Goal: Check status: Check status

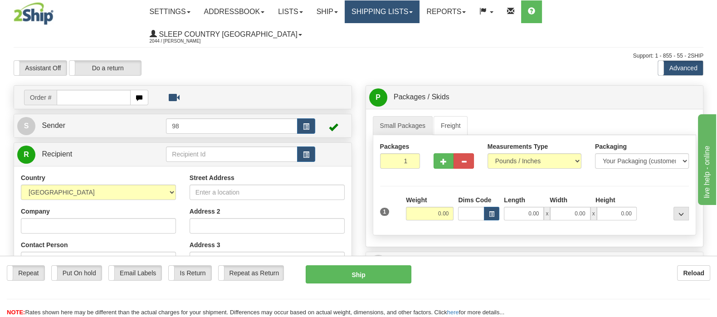
click at [420, 13] on link "Shipping lists" at bounding box center [382, 11] width 75 height 23
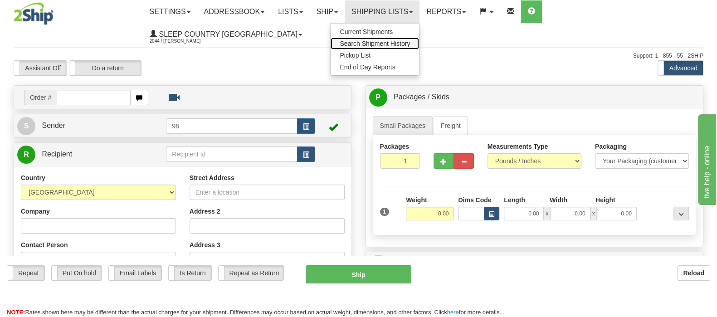
click at [410, 42] on span "Search Shipment History" at bounding box center [375, 43] width 70 height 7
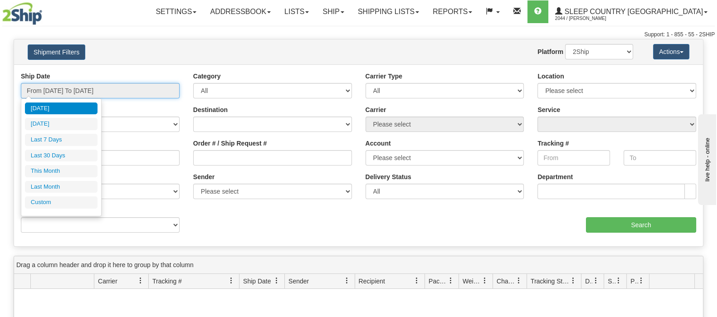
click at [105, 89] on input "From 09/07/2025 To 09/08/2025" at bounding box center [100, 90] width 159 height 15
click at [80, 161] on ul "Today Yesterday Last 7 Days Last 30 Days This Month Last Month Custom" at bounding box center [61, 156] width 73 height 106
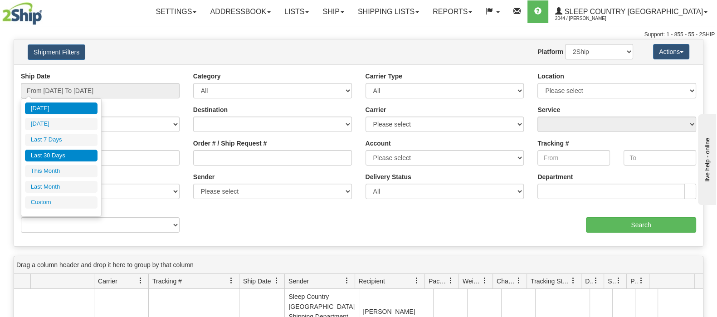
drag, startPoint x: 87, startPoint y: 153, endPoint x: 176, endPoint y: 161, distance: 89.7
click at [87, 153] on li "Last 30 Days" at bounding box center [61, 156] width 73 height 12
type input "From 08/10/2025 To 09/08/2025"
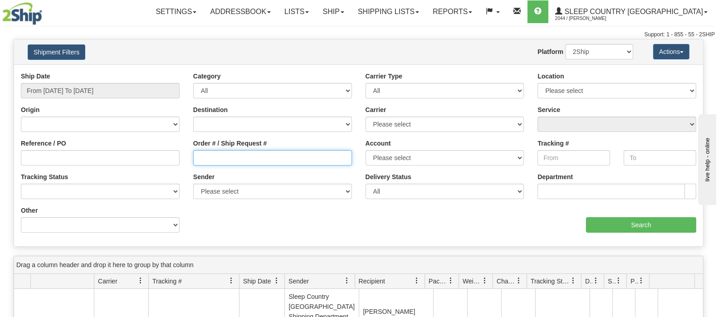
click at [226, 155] on input "Order # / Ship Request #" at bounding box center [272, 157] width 159 height 15
paste input "9002I041432"
type input "9002I041432"
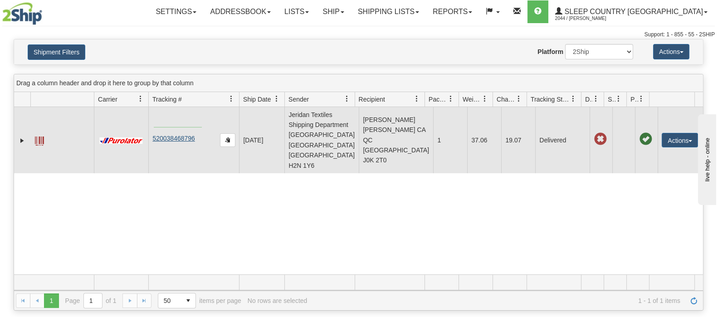
drag, startPoint x: 202, startPoint y: 127, endPoint x: 154, endPoint y: 127, distance: 48.1
click at [154, 127] on td "520038468796" at bounding box center [193, 140] width 91 height 66
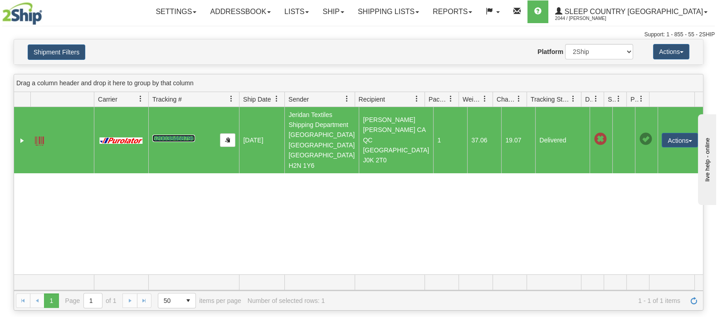
click at [176, 135] on link "520038468796" at bounding box center [173, 138] width 42 height 7
